Goal: Find specific page/section: Find specific page/section

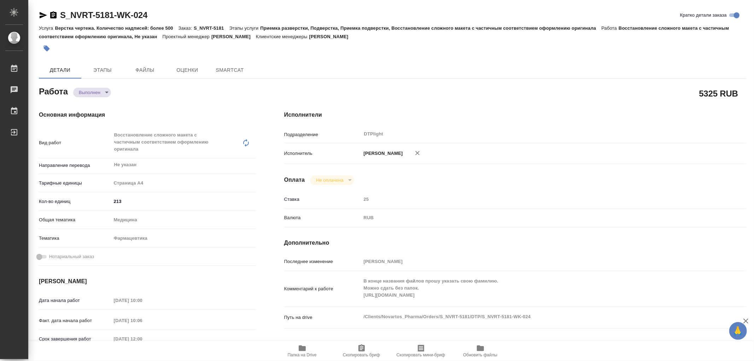
type textarea "x"
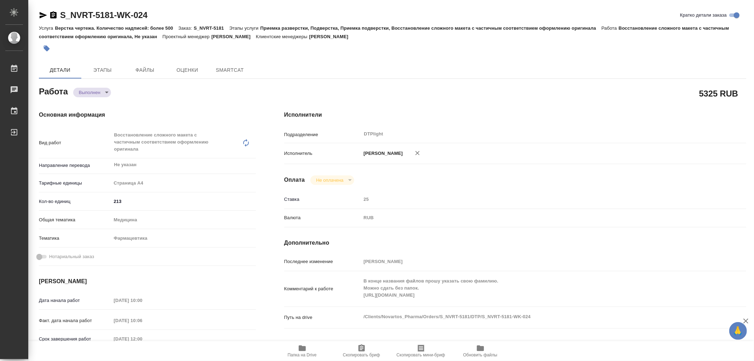
type textarea "x"
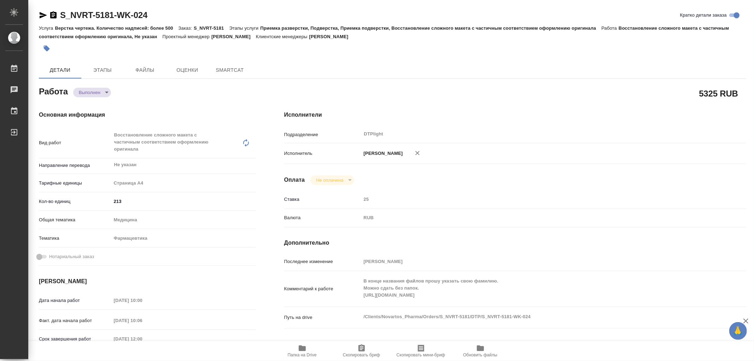
type textarea "x"
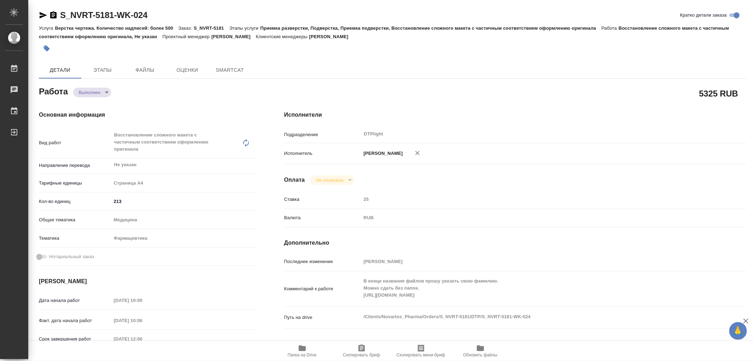
type textarea "x"
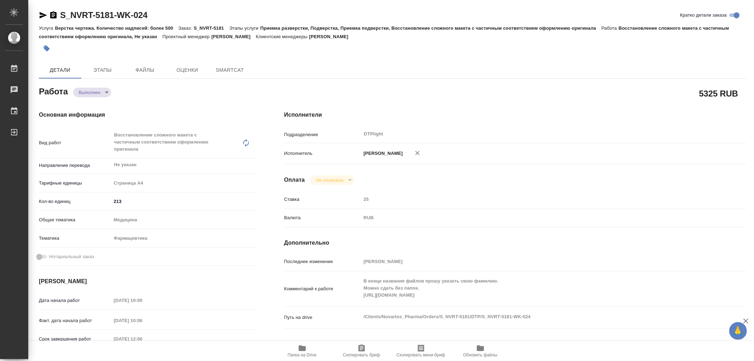
type textarea "x"
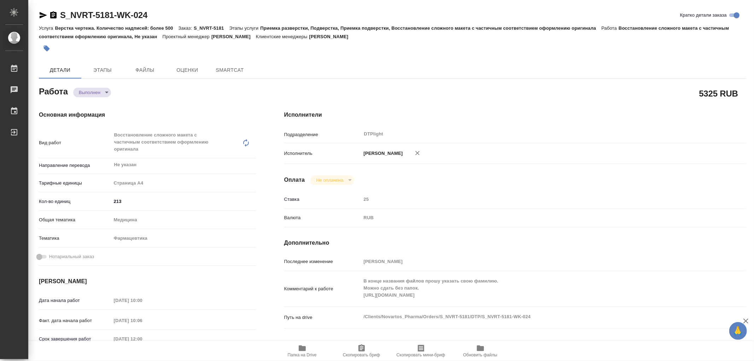
type textarea "x"
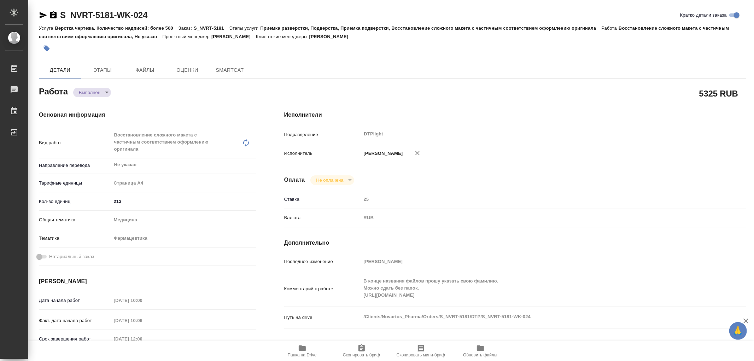
type textarea "x"
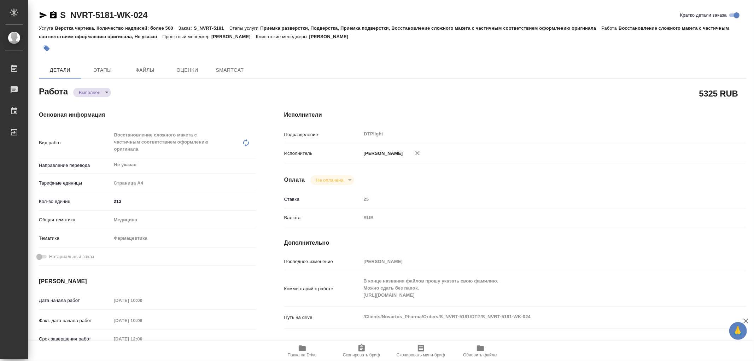
type textarea "x"
